Goal: Information Seeking & Learning: Check status

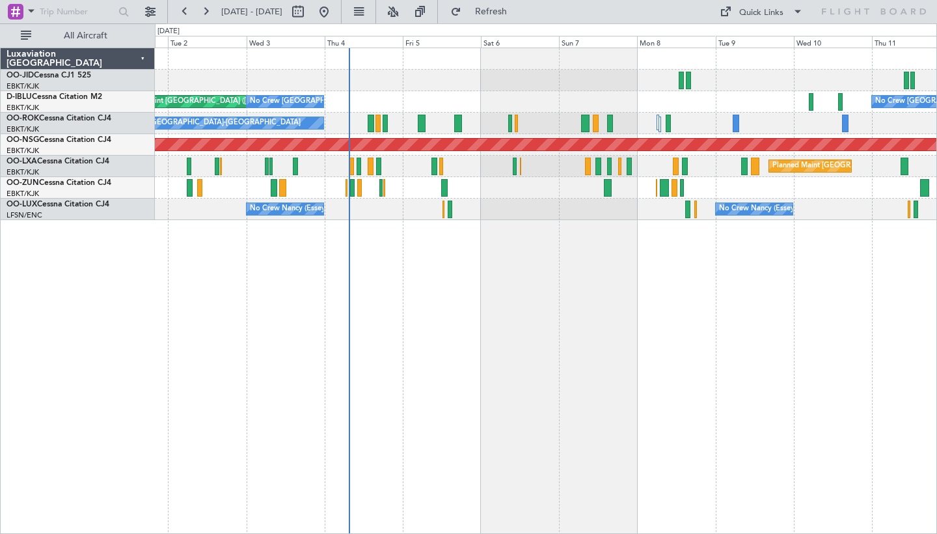
click at [609, 260] on div "AOG Maint [GEOGRAPHIC_DATA] ([GEOGRAPHIC_DATA] National) No Crew [GEOGRAPHIC_DA…" at bounding box center [546, 291] width 782 height 486
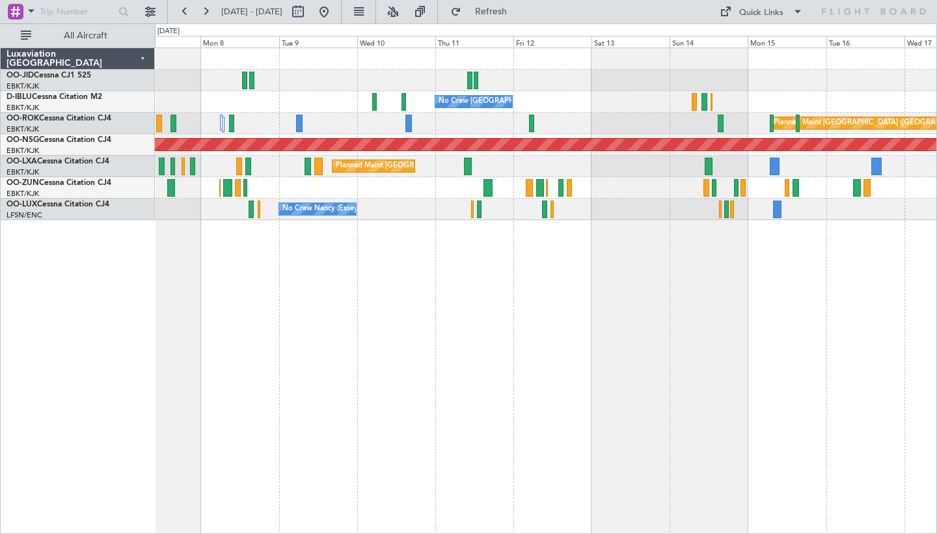
click at [472, 292] on div "No Crew [GEOGRAPHIC_DATA] ([GEOGRAPHIC_DATA] National) Planned Maint [GEOGRAPHI…" at bounding box center [546, 291] width 782 height 486
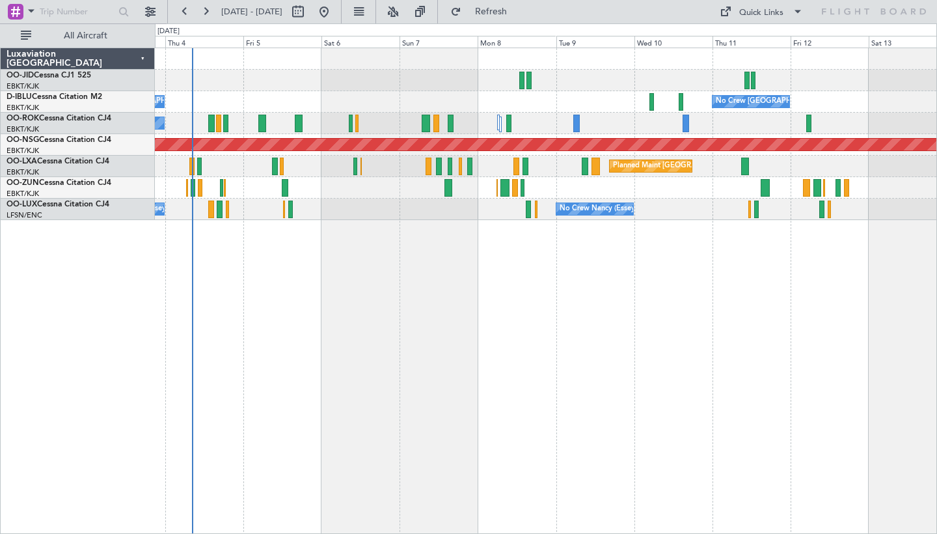
click at [599, 329] on div "No Crew [GEOGRAPHIC_DATA] ([GEOGRAPHIC_DATA] National) No Crew [GEOGRAPHIC_DATA…" at bounding box center [546, 291] width 782 height 486
click at [502, 16] on button "Refresh" at bounding box center [484, 11] width 78 height 21
click at [519, 7] on span "Refresh" at bounding box center [491, 11] width 55 height 9
